Goal: Check status: Check status

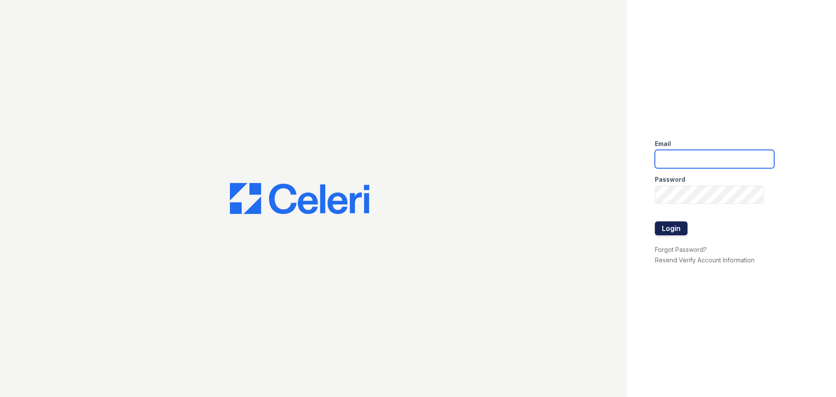
type input "renewbrandon@trinity-pm.com"
click at [684, 227] on button "Login" at bounding box center [671, 228] width 33 height 14
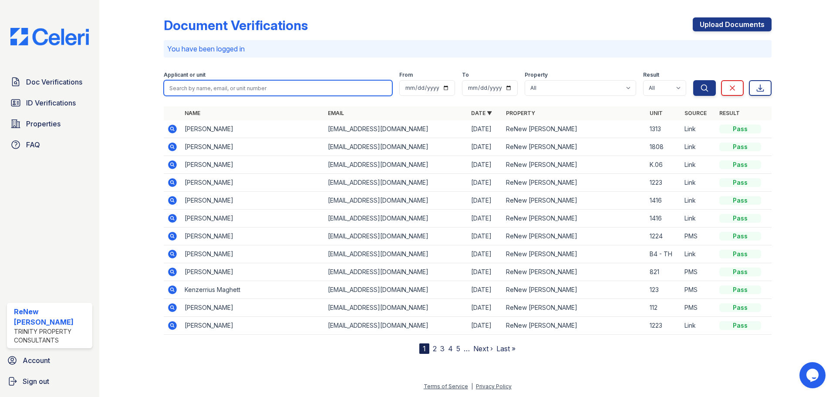
click at [237, 91] on input "search" at bounding box center [278, 88] width 229 height 16
type input "[PERSON_NAME]"
click at [693, 80] on button "Search" at bounding box center [704, 88] width 23 height 16
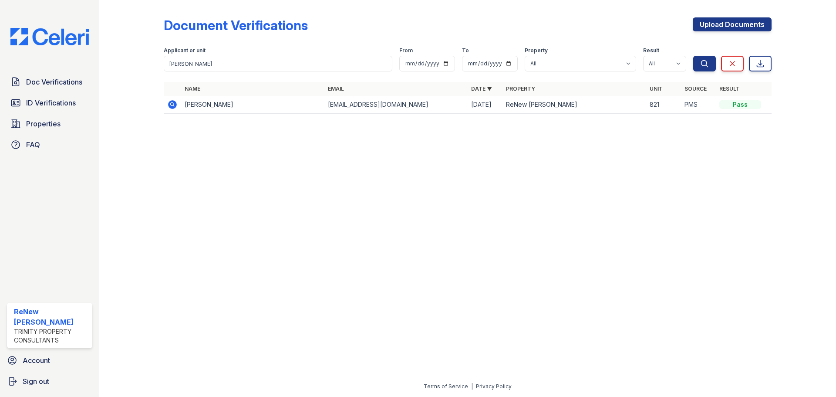
click at [219, 106] on td "Chaney Dozier" at bounding box center [252, 105] width 143 height 18
click at [70, 76] on link "Doc Verifications" at bounding box center [49, 81] width 85 height 17
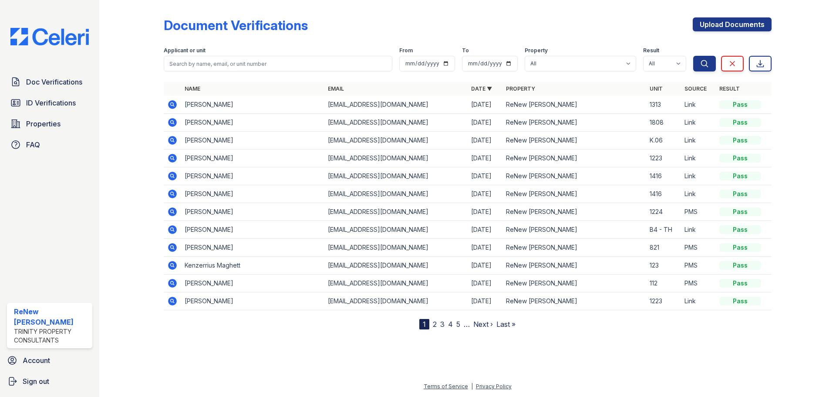
click at [202, 55] on div "Applicant or unit" at bounding box center [278, 51] width 229 height 9
click at [207, 63] on input "search" at bounding box center [278, 64] width 229 height 16
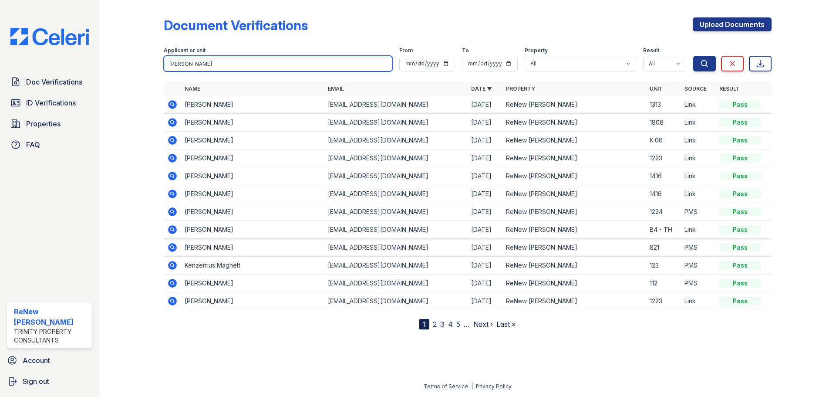
type input "dozier"
click at [693, 56] on button "Search" at bounding box center [704, 64] width 23 height 16
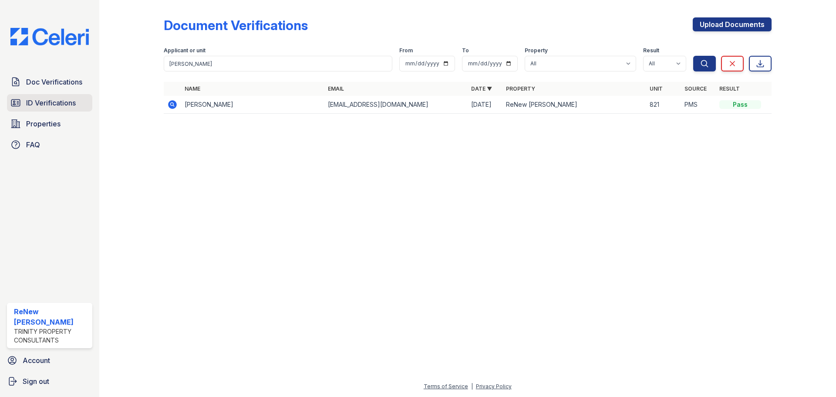
drag, startPoint x: 56, startPoint y: 105, endPoint x: 52, endPoint y: 104, distance: 4.5
click at [56, 105] on span "ID Verifications" at bounding box center [51, 103] width 50 height 10
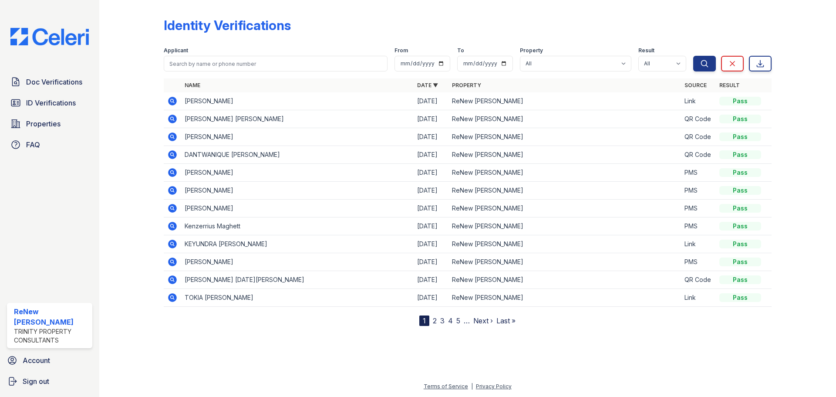
click at [198, 205] on td "Chaney Dozier" at bounding box center [297, 208] width 232 height 18
click at [173, 208] on icon at bounding box center [172, 208] width 10 height 10
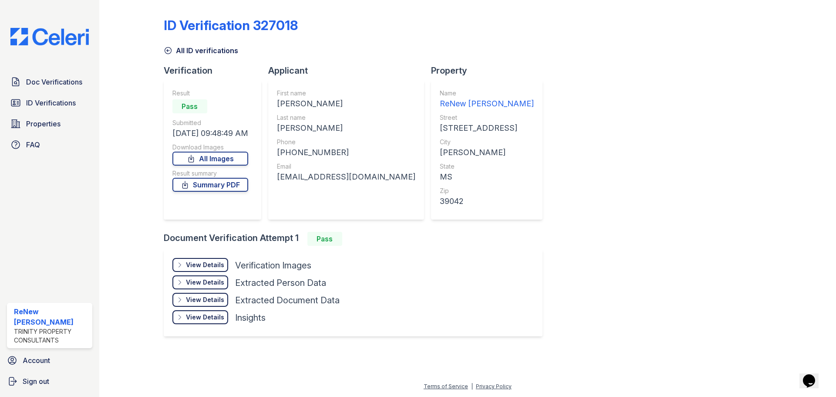
click at [200, 264] on div "View Details" at bounding box center [205, 264] width 38 height 9
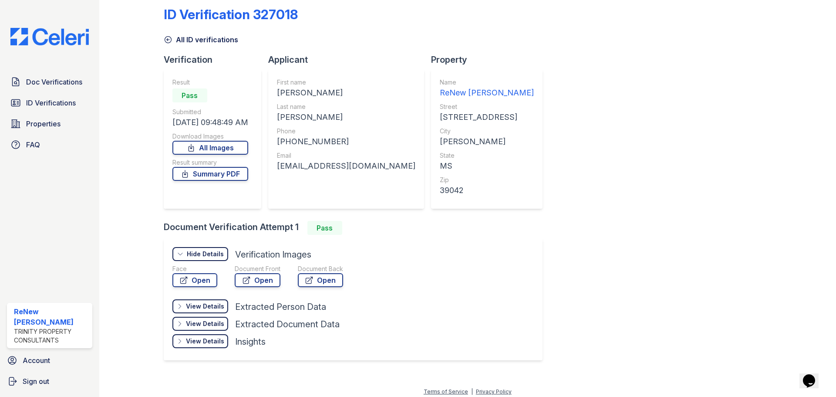
scroll to position [16, 0]
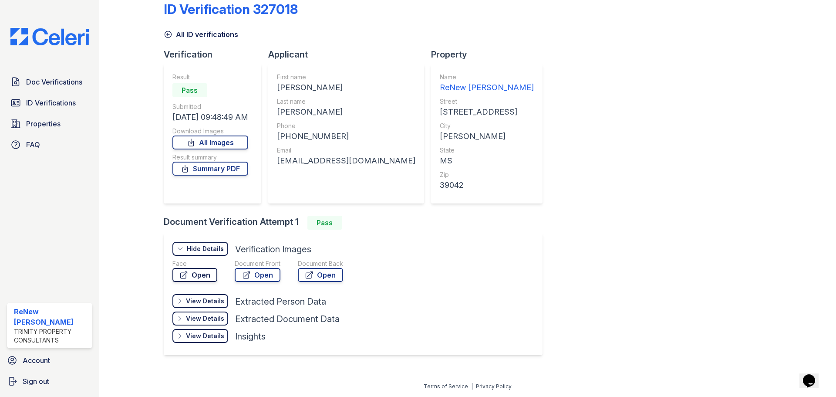
click at [175, 274] on link "Open" at bounding box center [194, 275] width 45 height 14
